Goal: Check status: Check status

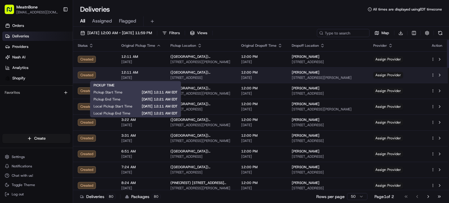
click at [124, 73] on span "12:11 AM" at bounding box center [141, 72] width 40 height 5
